Goal: Task Accomplishment & Management: Complete application form

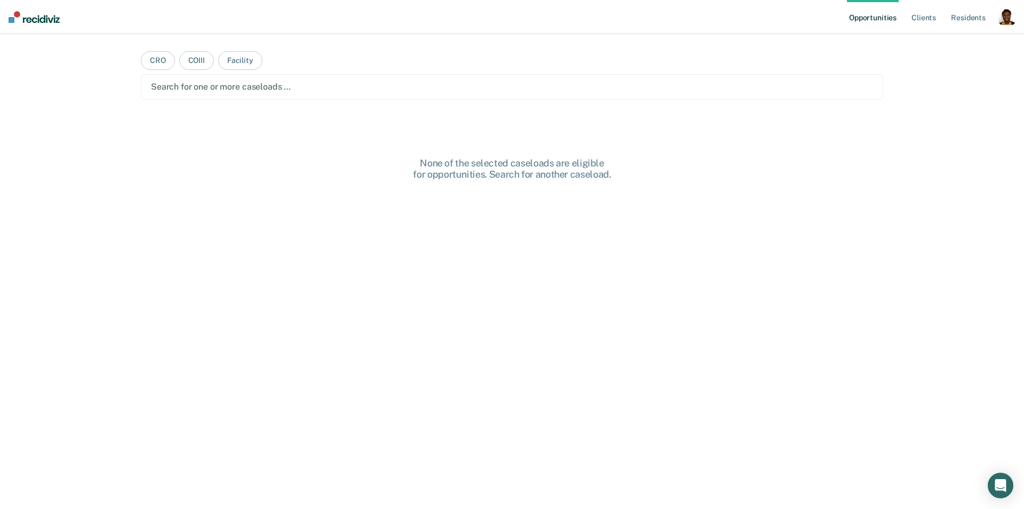
click at [1003, 18] on div "button" at bounding box center [1007, 16] width 17 height 17
click at [953, 44] on link "Profile" at bounding box center [964, 43] width 86 height 9
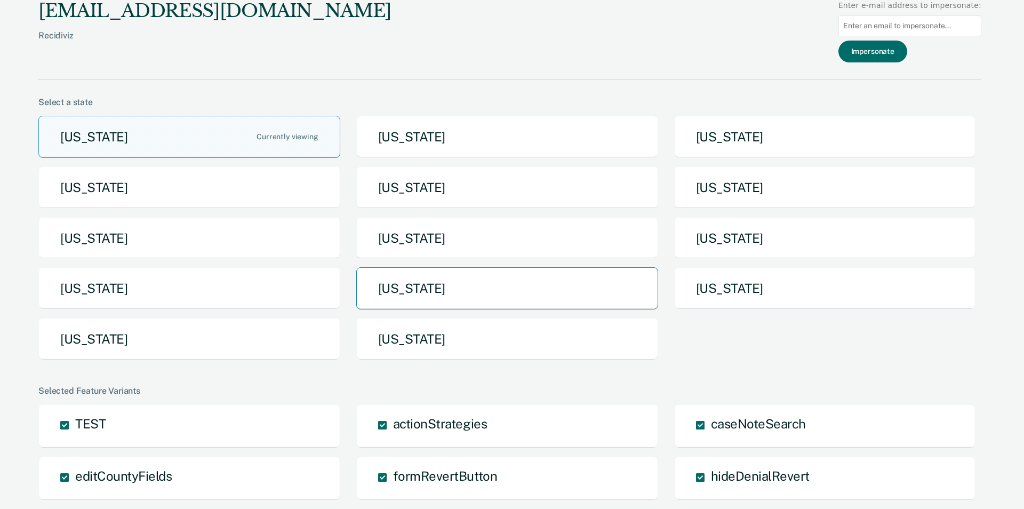
click at [445, 292] on button "[US_STATE]" at bounding box center [507, 288] width 302 height 42
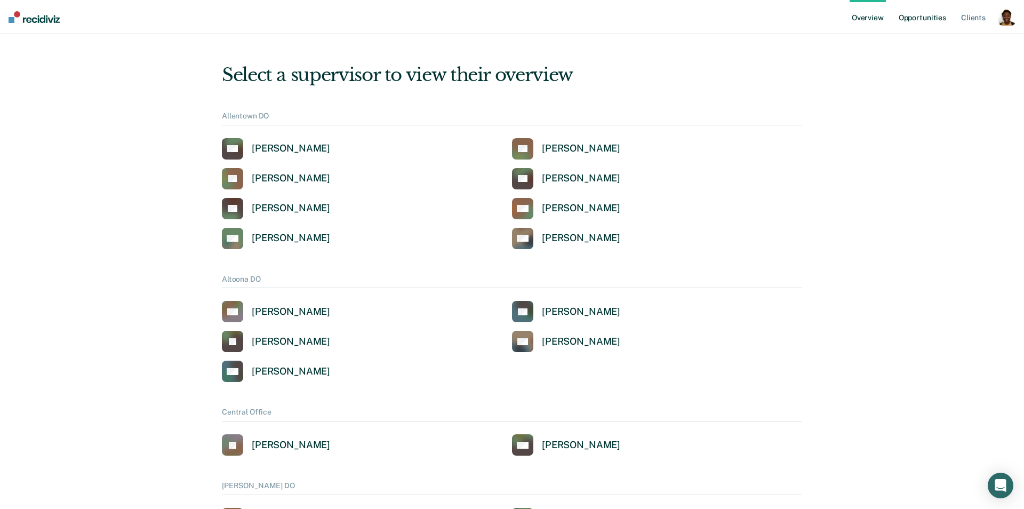
click at [937, 10] on link "Opportunities" at bounding box center [923, 17] width 52 height 34
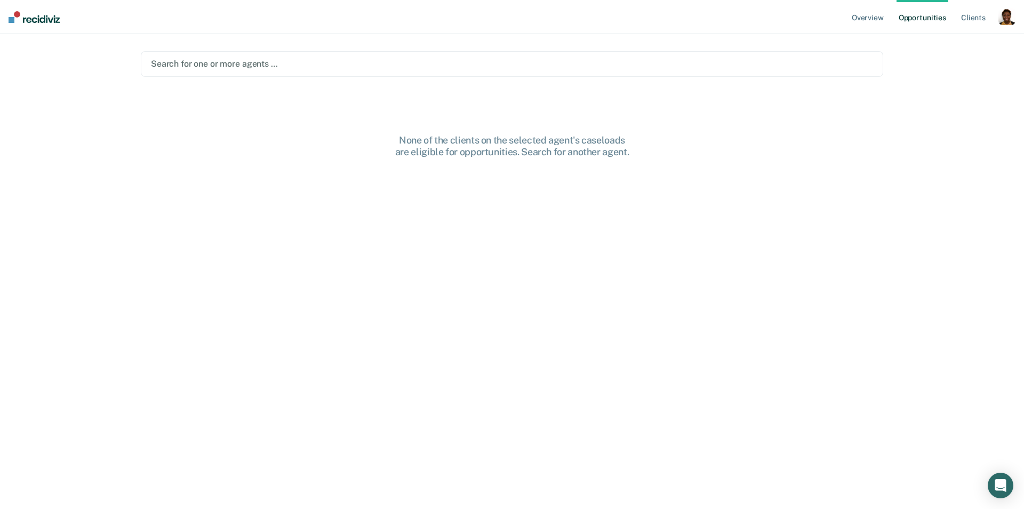
click at [295, 66] on div at bounding box center [512, 64] width 722 height 12
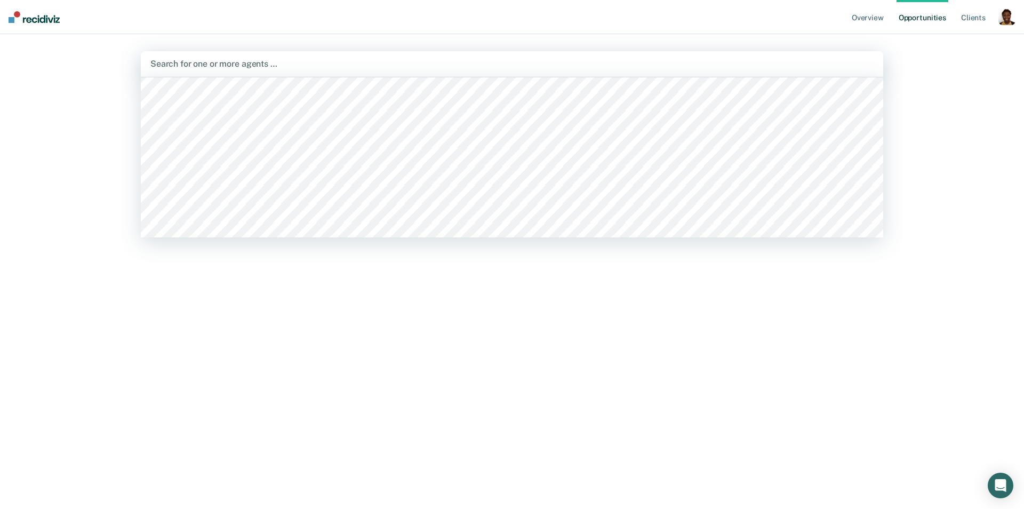
scroll to position [1947, 0]
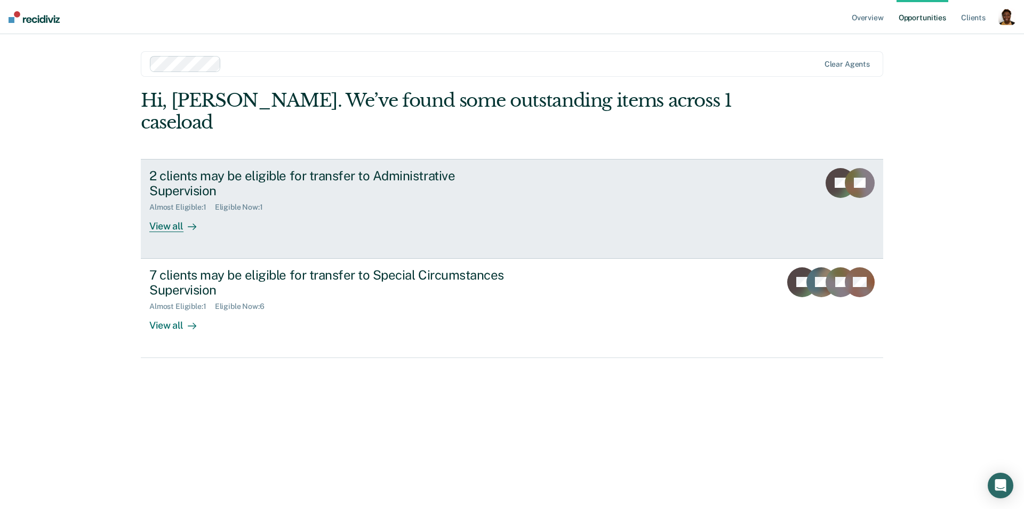
click at [171, 212] on div "View all" at bounding box center [179, 222] width 60 height 21
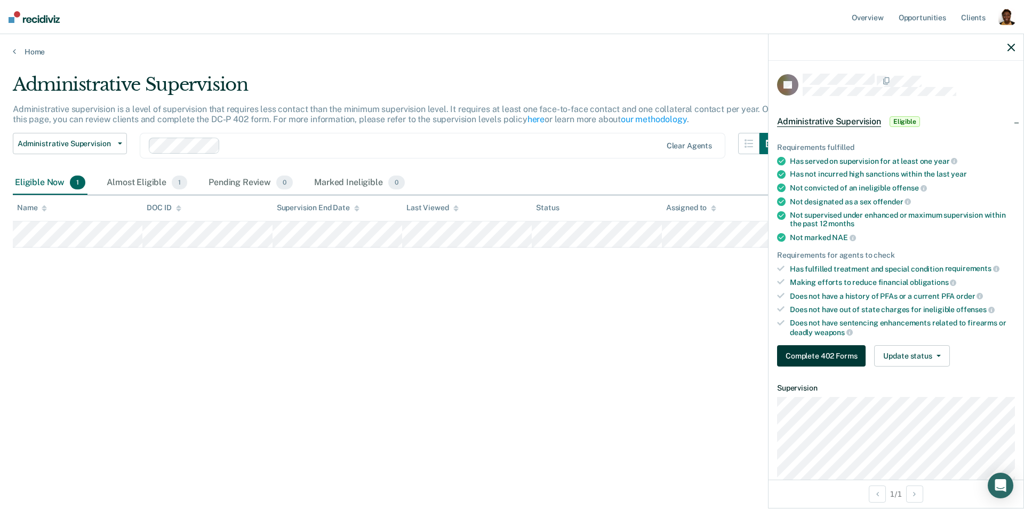
click at [789, 359] on button "Complete 402 Forms" at bounding box center [821, 355] width 89 height 21
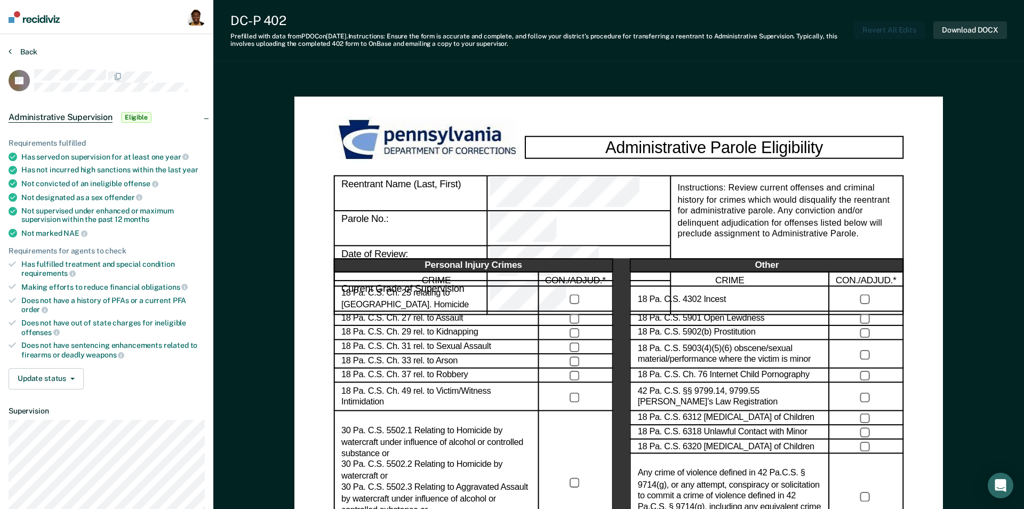
click at [25, 52] on button "Back" at bounding box center [23, 52] width 29 height 10
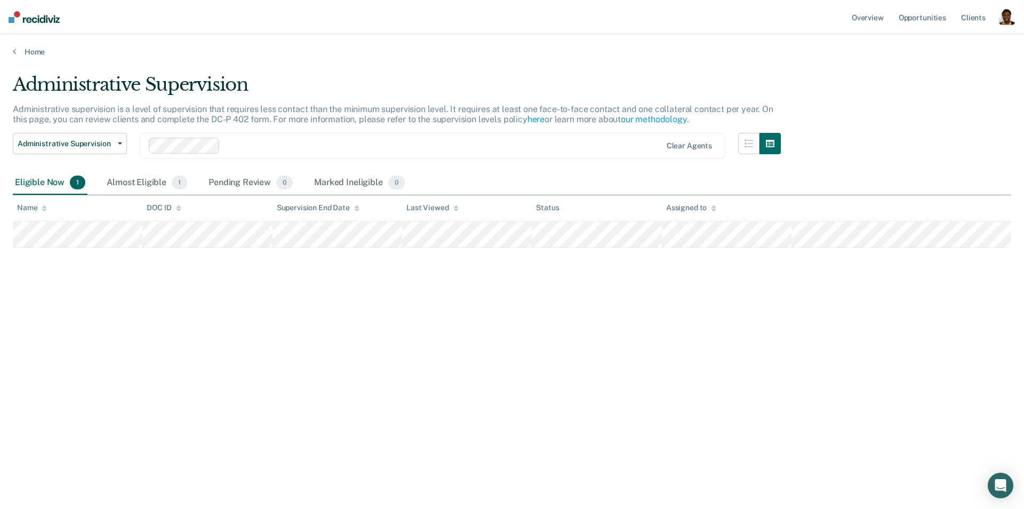
click at [1005, 22] on div "button" at bounding box center [1007, 16] width 17 height 17
click at [935, 42] on link "Profile" at bounding box center [964, 43] width 86 height 9
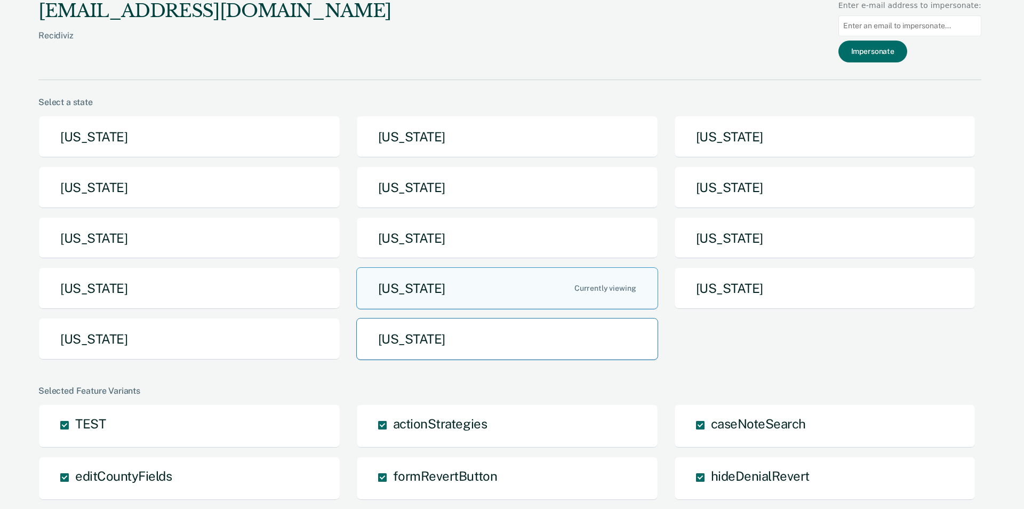
click at [467, 343] on button "[US_STATE]" at bounding box center [507, 339] width 302 height 42
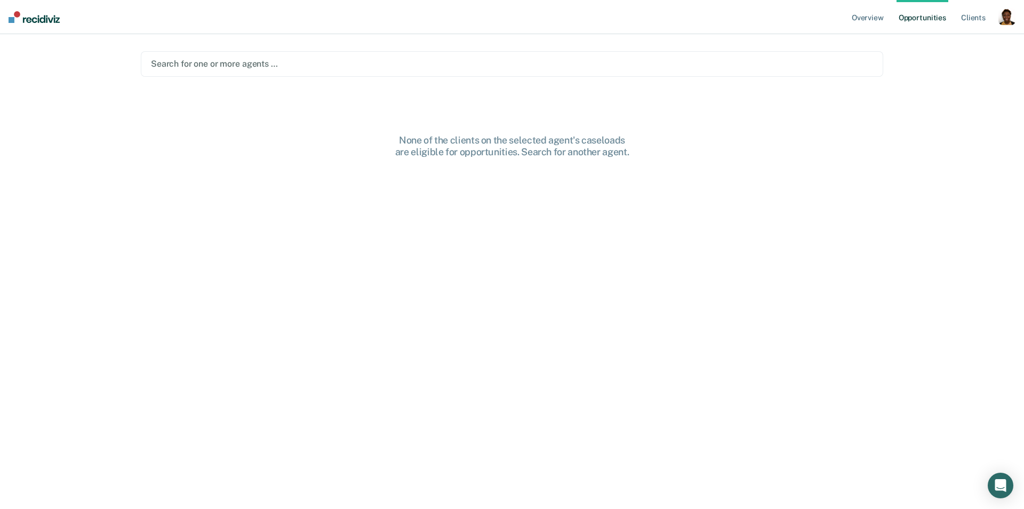
click at [1007, 21] on div "button" at bounding box center [1007, 16] width 17 height 17
click at [1010, 14] on div "button" at bounding box center [1007, 16] width 17 height 17
click at [952, 41] on link "Profile" at bounding box center [964, 43] width 86 height 9
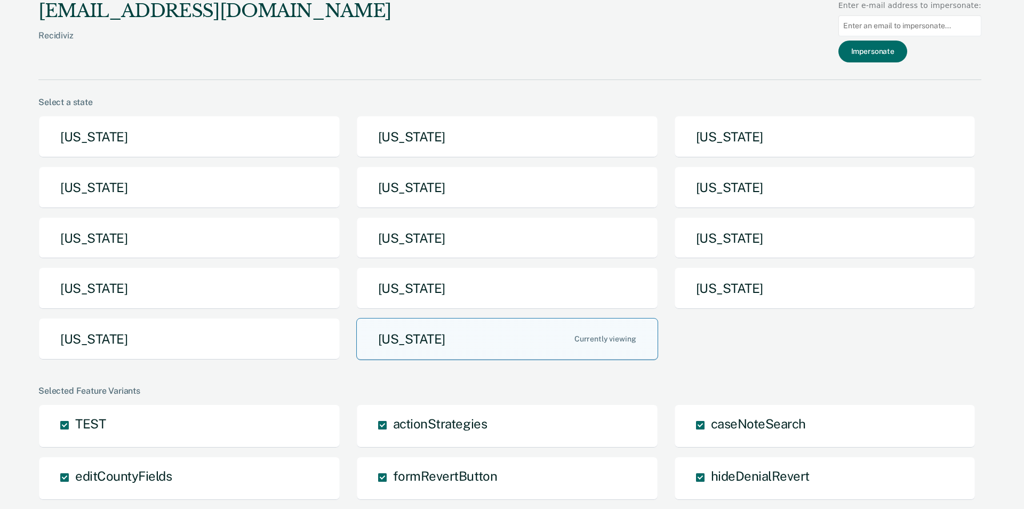
click at [519, 333] on button "[US_STATE]" at bounding box center [507, 339] width 302 height 42
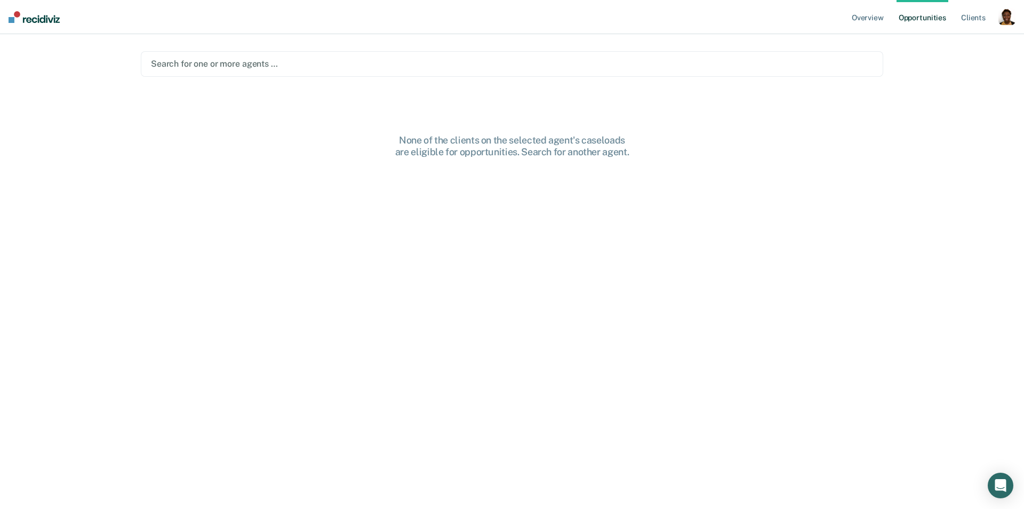
click at [588, 71] on div "Search for one or more agents …" at bounding box center [512, 64] width 743 height 26
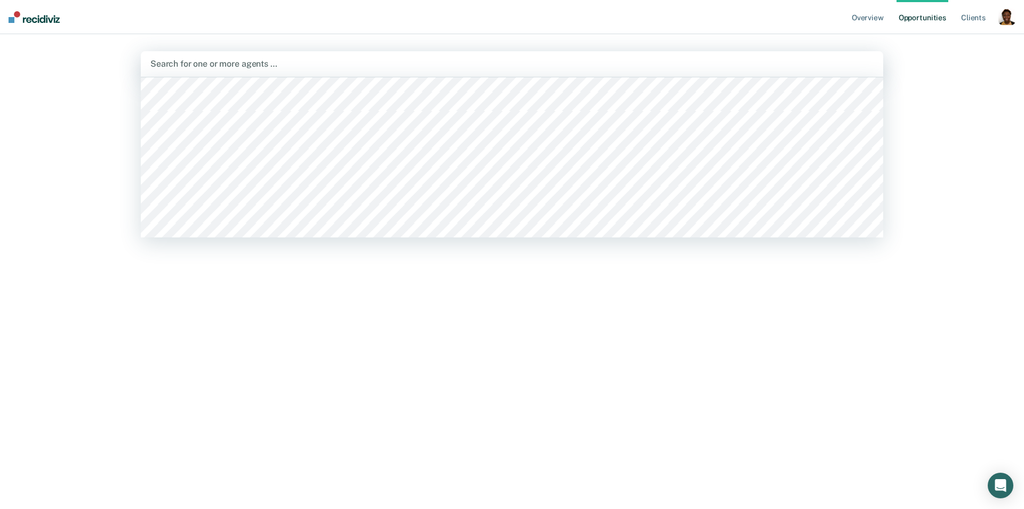
scroll to position [2895, 0]
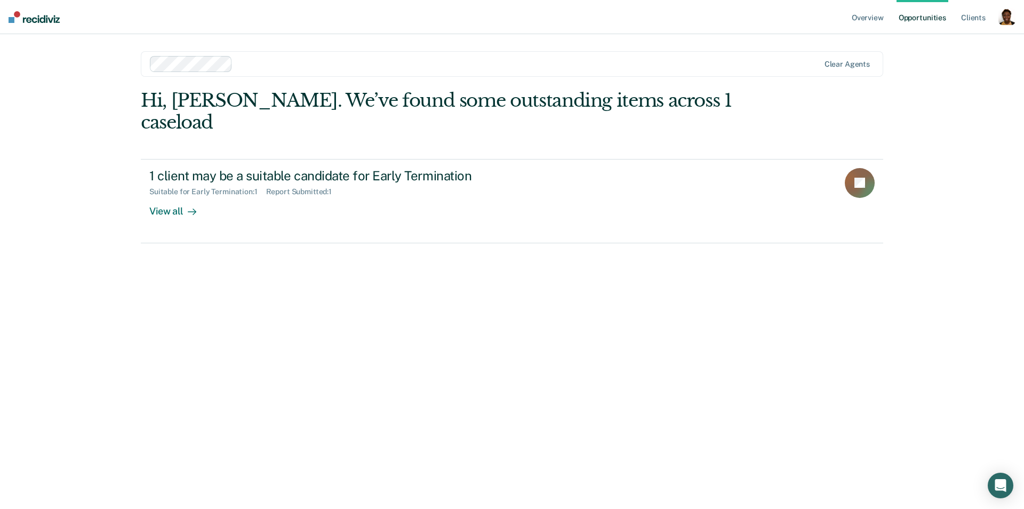
click at [353, 65] on div at bounding box center [528, 64] width 583 height 12
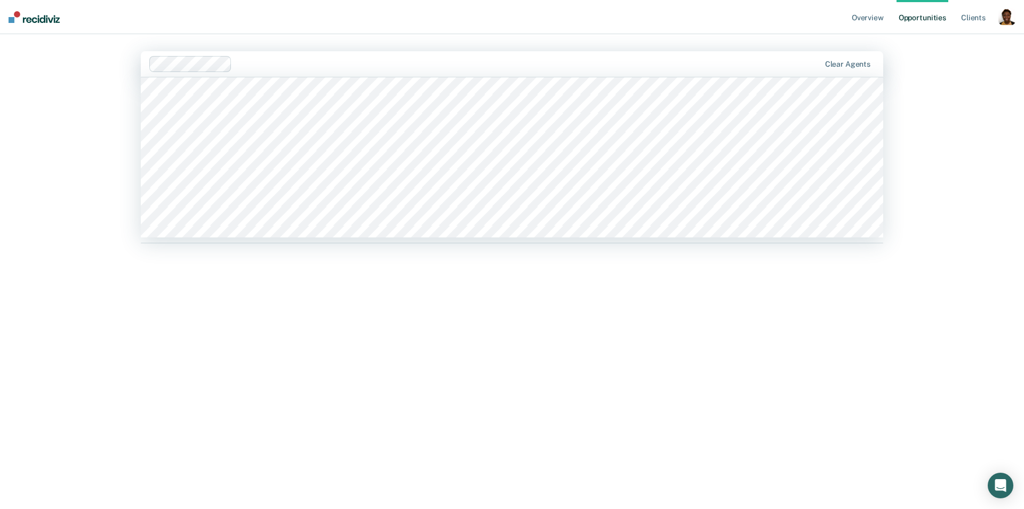
scroll to position [2351, 0]
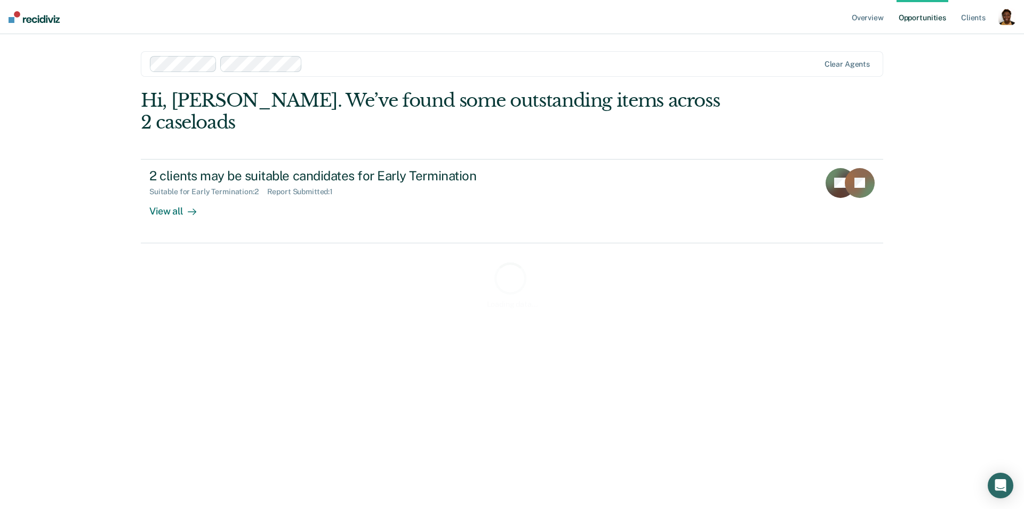
click at [176, 194] on div "Loading data..." at bounding box center [512, 284] width 743 height 389
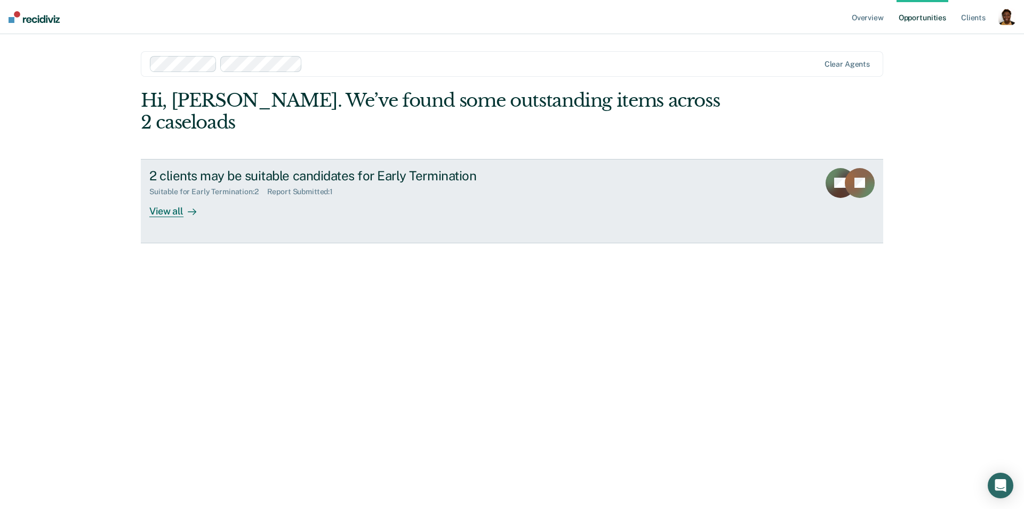
click at [174, 196] on div "View all" at bounding box center [179, 206] width 60 height 21
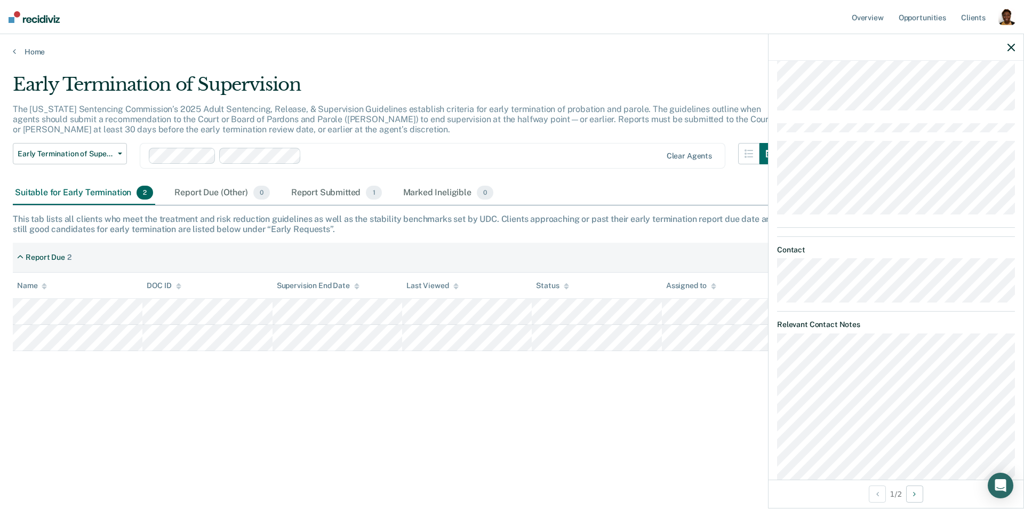
scroll to position [606, 0]
